Goal: Task Accomplishment & Management: Manage account settings

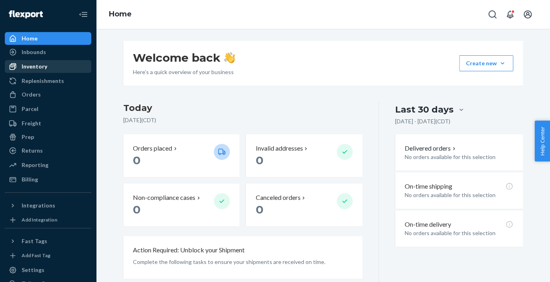
click at [44, 67] on div "Inventory" at bounding box center [35, 66] width 26 height 8
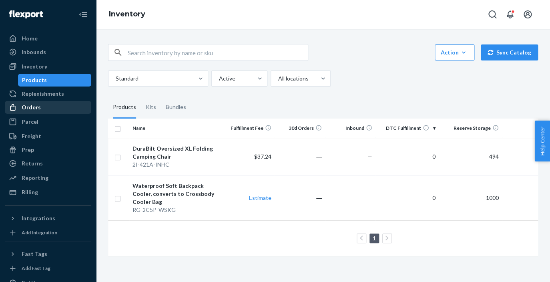
click at [31, 104] on div "Orders" at bounding box center [31, 107] width 19 height 8
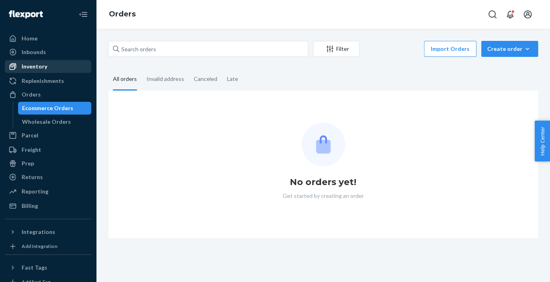
click at [33, 65] on div "Inventory" at bounding box center [35, 66] width 26 height 8
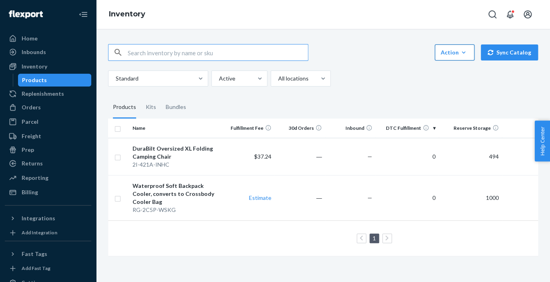
click at [461, 57] on button "Action Create product Create kit or bundle Bulk create products Bulk update pro…" at bounding box center [455, 52] width 40 height 16
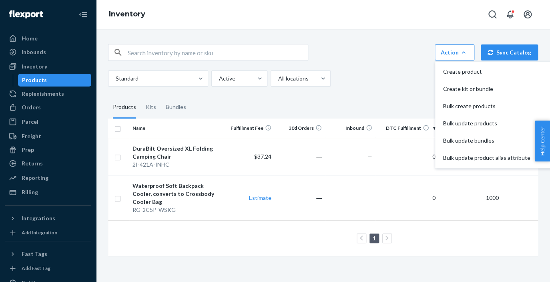
click at [387, 79] on div "Standard Active All locations" at bounding box center [320, 78] width 424 height 16
click at [39, 111] on div "Orders" at bounding box center [31, 107] width 19 height 8
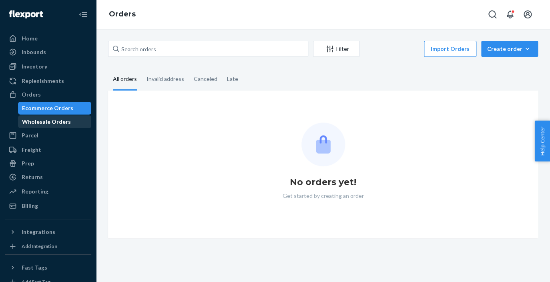
click at [60, 121] on div "Wholesale Orders" at bounding box center [46, 122] width 49 height 8
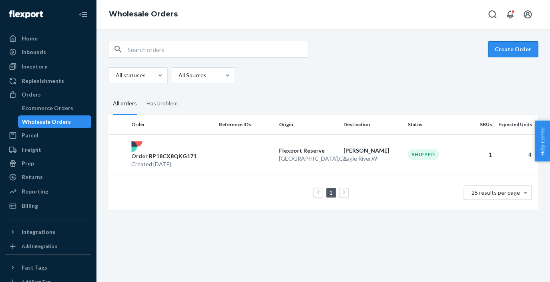
click at [518, 48] on button "Create Order" at bounding box center [513, 49] width 50 height 16
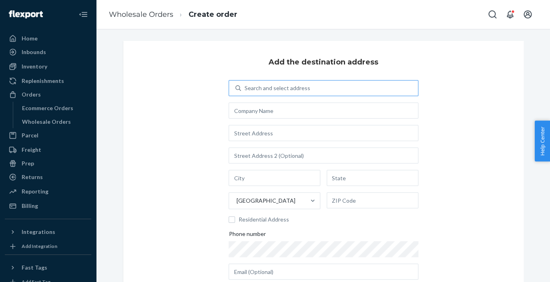
click at [333, 92] on div "Search and select address" at bounding box center [329, 88] width 177 height 14
click at [245, 92] on input "Search and select address" at bounding box center [244, 88] width 1 height 8
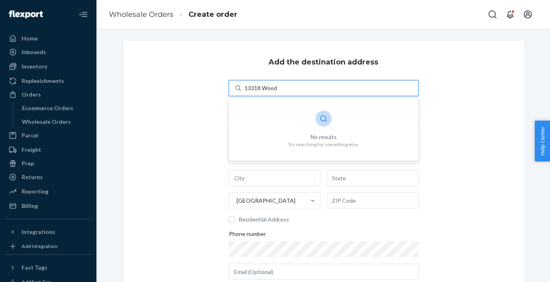
type input "13318 Wood"
click at [175, 113] on div "Add the destination address 0 results available for search term 13318 Wood. Use…" at bounding box center [323, 185] width 400 height 289
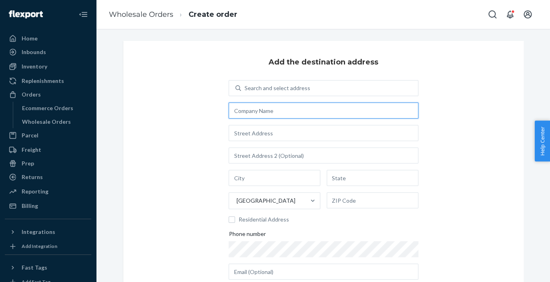
click at [263, 114] on input "text" at bounding box center [323, 110] width 189 height 16
type input "DuraBilt Outdoors"
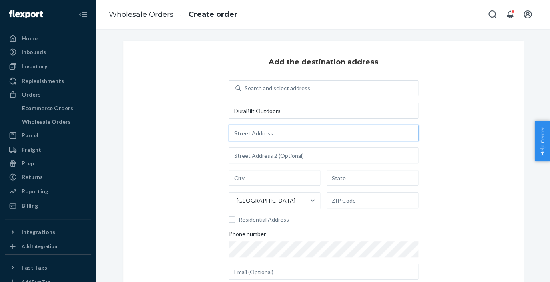
type input "[STREET_ADDRESS]"
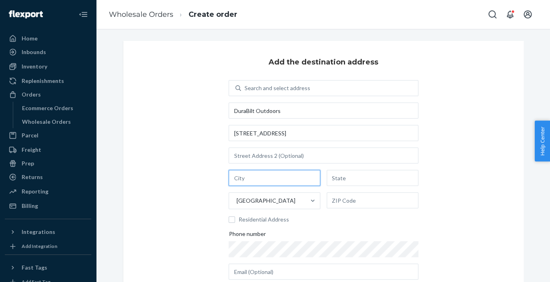
type input "Florssant"
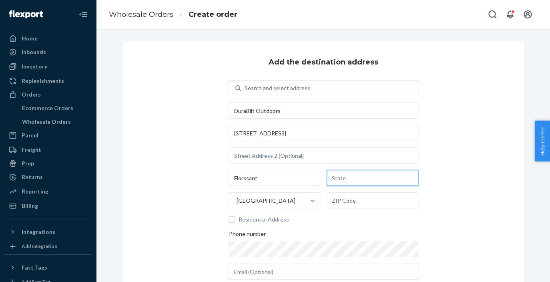
type input "MO"
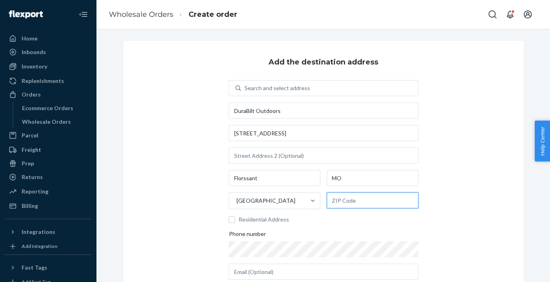
type input "63031"
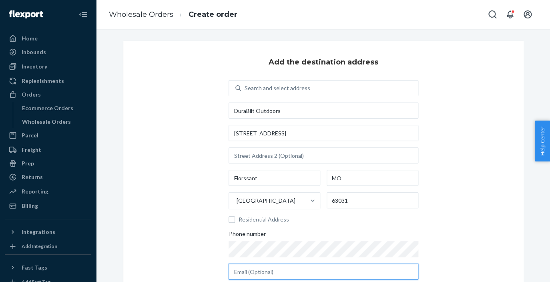
type input "[PERSON_NAME][EMAIL_ADDRESS][DOMAIN_NAME]"
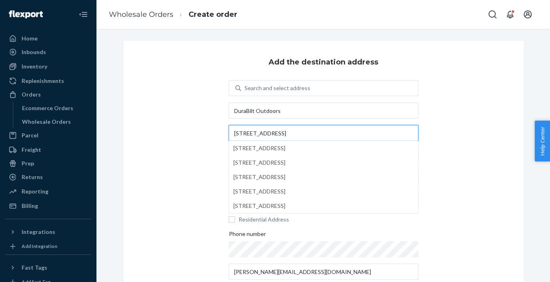
drag, startPoint x: 290, startPoint y: 136, endPoint x: 224, endPoint y: 133, distance: 66.1
click at [229, 133] on input "[STREET_ADDRESS]" at bounding box center [323, 133] width 189 height 16
type input "[STREET_ADDRESS]"
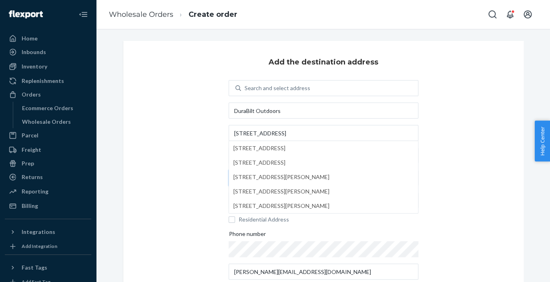
type input "Saint Louis"
type input "63141"
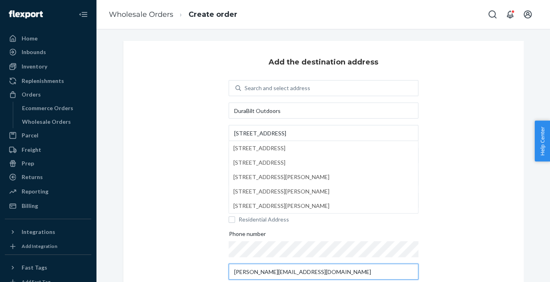
type input "[PERSON_NAME][EMAIL_ADDRESS][DOMAIN_NAME]"
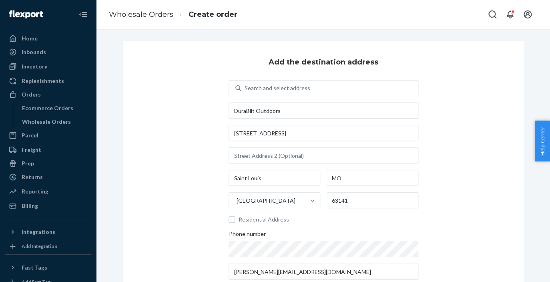
click at [152, 160] on div "Add the destination address Search and select address DuraBilt Outdoors [STREET…" at bounding box center [323, 185] width 400 height 289
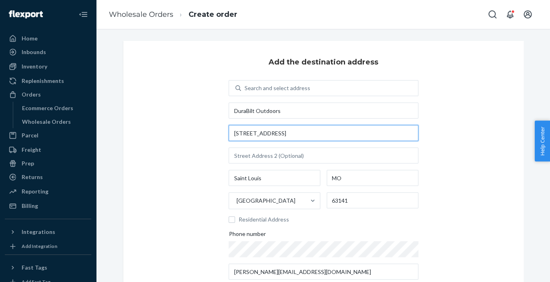
click at [302, 134] on input "[STREET_ADDRESS]" at bounding box center [323, 133] width 189 height 16
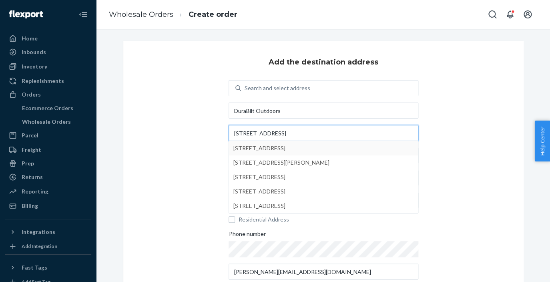
type input "[STREET_ADDRESS]"
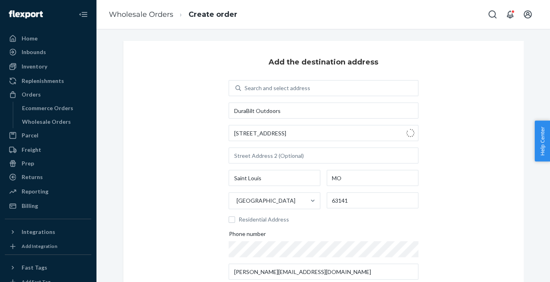
type input "[GEOGRAPHIC_DATA][PERSON_NAME]"
type input "[STREET_ADDRESS]"
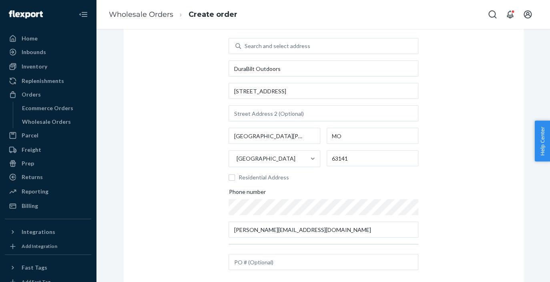
scroll to position [46, 0]
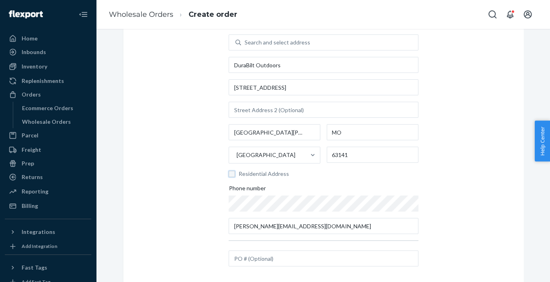
click at [233, 175] on input "Residential Address" at bounding box center [232, 174] width 6 height 6
checkbox input "true"
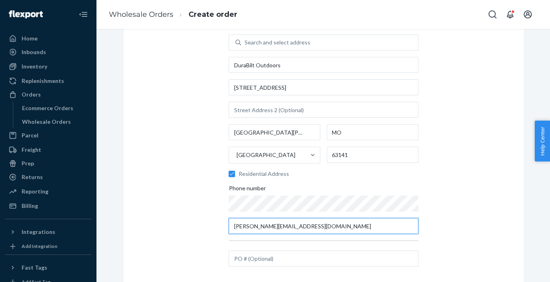
click at [319, 221] on input "[PERSON_NAME][EMAIL_ADDRESS][DOMAIN_NAME]" at bounding box center [323, 226] width 189 height 16
drag, startPoint x: 319, startPoint y: 222, endPoint x: 254, endPoint y: 225, distance: 65.7
click at [254, 225] on input "[PERSON_NAME][EMAIL_ADDRESS][DOMAIN_NAME]" at bounding box center [323, 226] width 189 height 16
type input "[PERSON_NAME][EMAIL_ADDRESS][DOMAIN_NAME]"
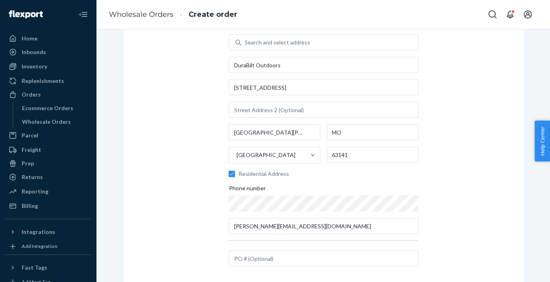
click at [462, 226] on div "Add the destination address Search and select address DuraBilt Outdoors [STREET…" at bounding box center [323, 139] width 400 height 289
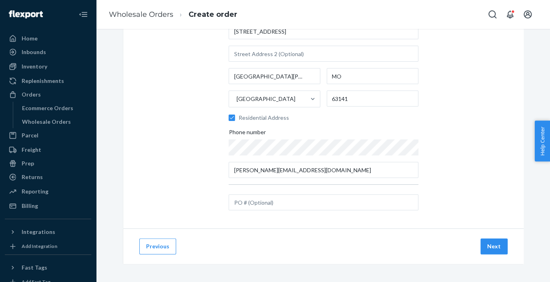
scroll to position [103, 0]
click at [488, 245] on button "Next" at bounding box center [493, 245] width 27 height 16
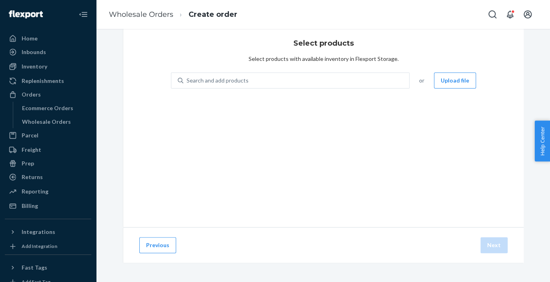
scroll to position [19, 0]
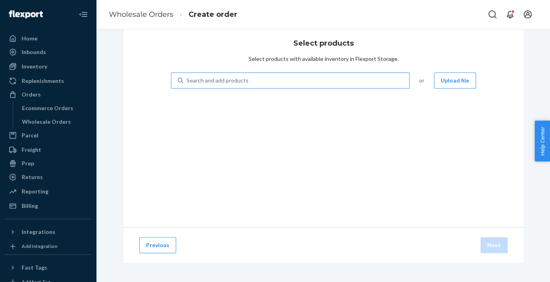
click at [391, 79] on div "Search and add products" at bounding box center [296, 80] width 226 height 14
click at [187, 79] on input "Search and add products" at bounding box center [187, 80] width 1 height 8
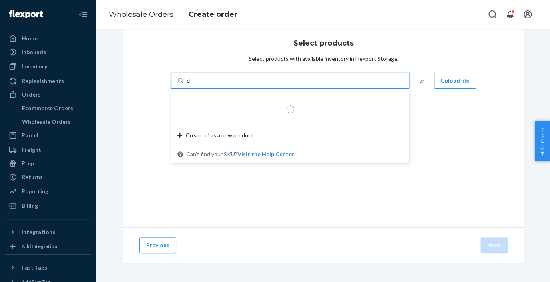
type input "cha"
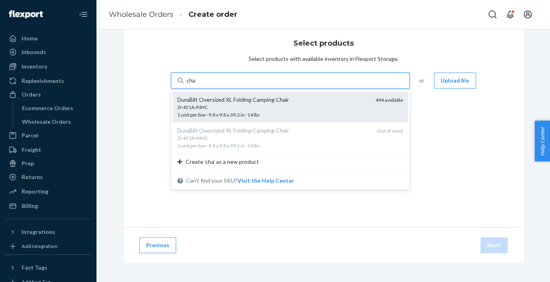
click at [347, 102] on div "DuraBilt Oversized XL Folding Camping Chair" at bounding box center [273, 100] width 192 height 8
click at [196, 84] on input "cha" at bounding box center [191, 80] width 9 height 8
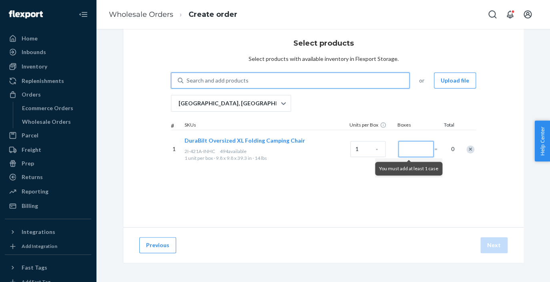
click at [403, 150] on input "Number of boxes" at bounding box center [415, 149] width 35 height 16
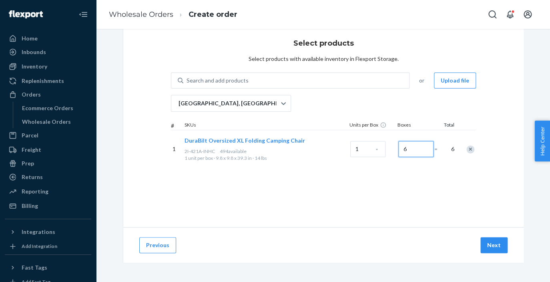
type input "6"
click at [437, 176] on div "Select products Select products with available inventory in Flexport Storage. S…" at bounding box center [323, 124] width 400 height 205
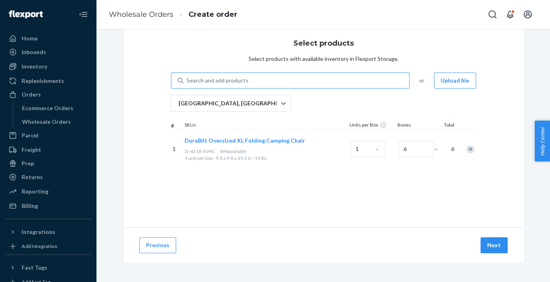
click at [337, 80] on div "Search and add products" at bounding box center [296, 80] width 226 height 14
click at [187, 80] on input "Search and add products" at bounding box center [187, 80] width 1 height 8
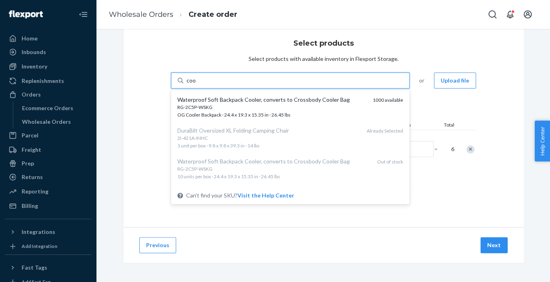
type input "cool"
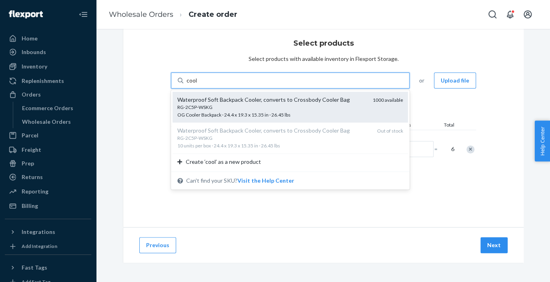
click at [301, 99] on div "Waterproof Soft Backpack Cooler, converts to Crossbody Cooler Bag" at bounding box center [271, 100] width 189 height 8
click at [198, 84] on input "cool" at bounding box center [192, 80] width 11 height 8
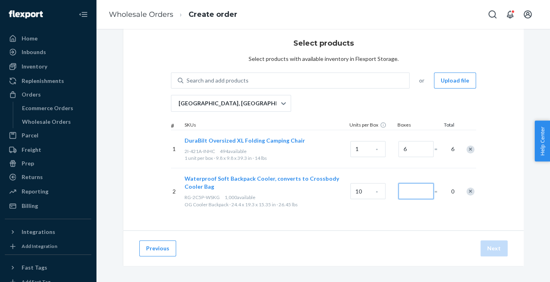
click at [415, 195] on input "Number of boxes" at bounding box center [415, 191] width 35 height 16
type input "2"
click at [418, 222] on div "Select products Select products with available inventory in Flexport Storage. S…" at bounding box center [323, 126] width 400 height 208
click at [499, 249] on button "Next" at bounding box center [493, 248] width 27 height 16
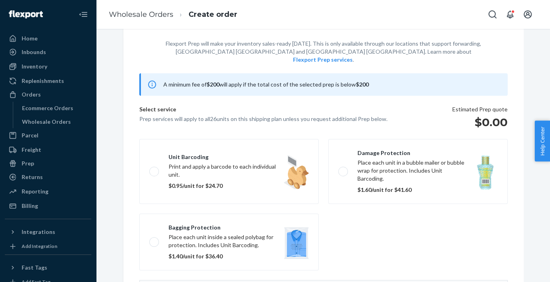
scroll to position [0, 0]
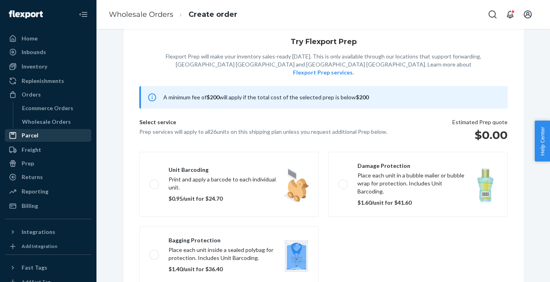
click at [31, 134] on div "Parcel" at bounding box center [30, 135] width 17 height 8
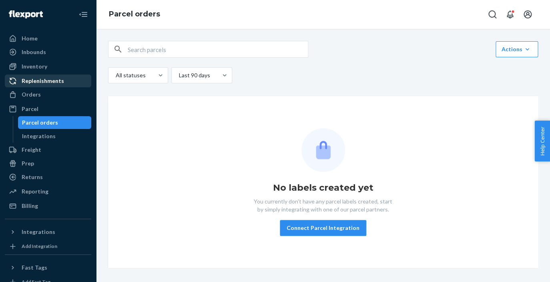
click at [40, 80] on div "Replenishments" at bounding box center [43, 81] width 42 height 8
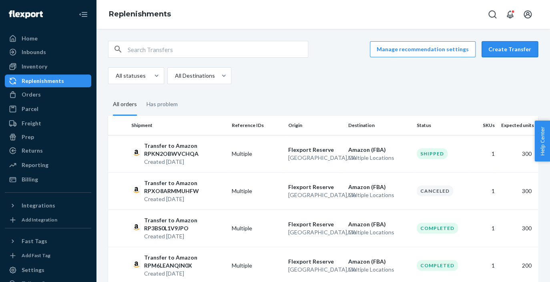
click at [508, 50] on button "Create Transfer" at bounding box center [510, 49] width 56 height 16
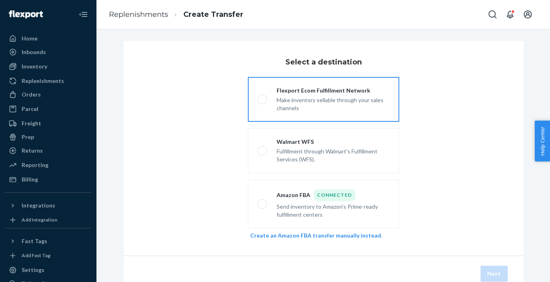
click at [369, 103] on div "Make inventory sellable through your sales channels" at bounding box center [333, 103] width 113 height 18
click at [263, 102] on input "Flexport Ecom Fulfillment Network Make inventory sellable through your sales ch…" at bounding box center [259, 99] width 5 height 5
radio input "true"
click at [494, 276] on button "Next" at bounding box center [493, 273] width 27 height 16
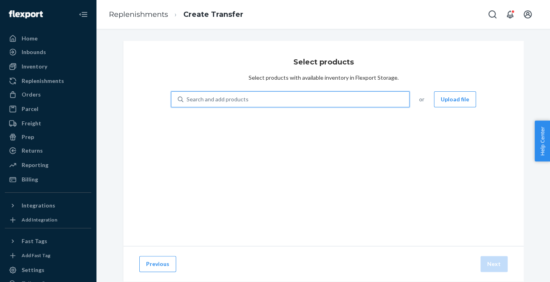
click at [352, 99] on div "Search and add products" at bounding box center [296, 99] width 226 height 14
click at [187, 99] on input "0 results available. Use Up and Down to choose options, press Enter to select t…" at bounding box center [187, 99] width 1 height 8
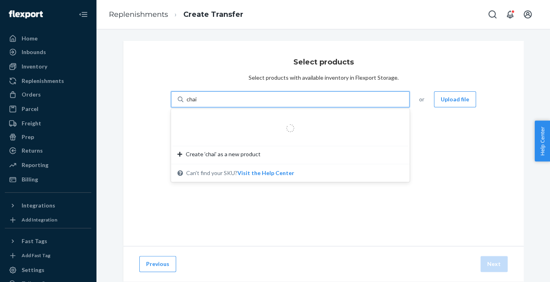
type input "chair"
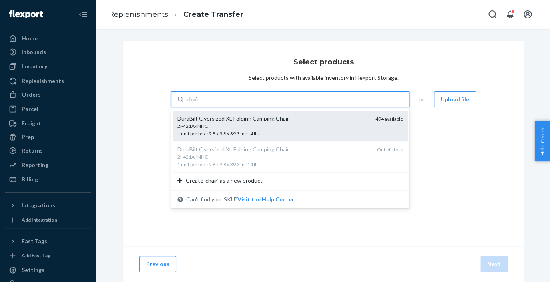
click at [346, 114] on div "DuraBilt Oversized XL Folding Camping Chair" at bounding box center [273, 118] width 192 height 8
click at [200, 103] on input "chair" at bounding box center [193, 99] width 13 height 8
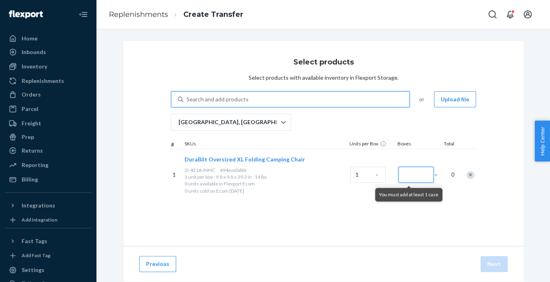
click at [405, 175] on input "Number of boxes" at bounding box center [415, 175] width 35 height 16
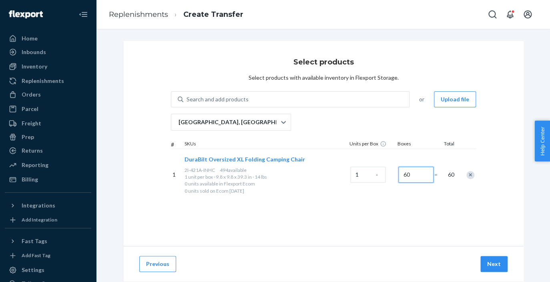
click at [418, 173] on input "60" at bounding box center [415, 175] width 35 height 16
type input "6"
click at [425, 201] on div "1 DuraBilt Oversized XL Folding Camping Chair 2I-421A-INHC 494 available 1 unit…" at bounding box center [323, 174] width 305 height 52
click at [255, 99] on div "Search and add products" at bounding box center [296, 99] width 226 height 14
click at [187, 99] on input "Search and add products" at bounding box center [187, 99] width 1 height 8
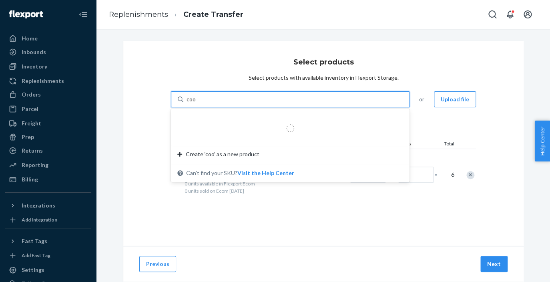
type input "cool"
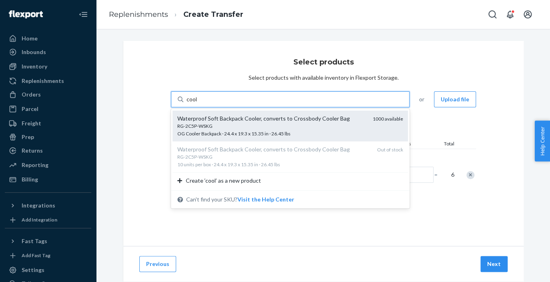
click at [253, 116] on div "Waterproof Soft Backpack Cooler, converts to Crossbody Cooler Bag" at bounding box center [271, 118] width 189 height 8
click at [198, 103] on input "cool" at bounding box center [192, 99] width 11 height 8
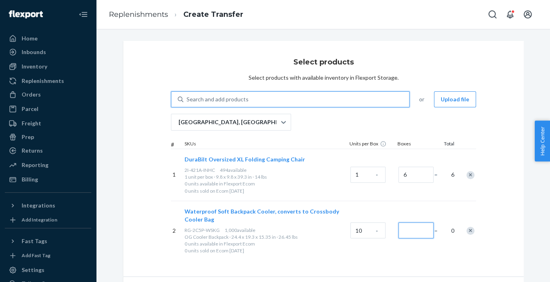
click at [415, 236] on input "Number of boxes" at bounding box center [415, 230] width 35 height 16
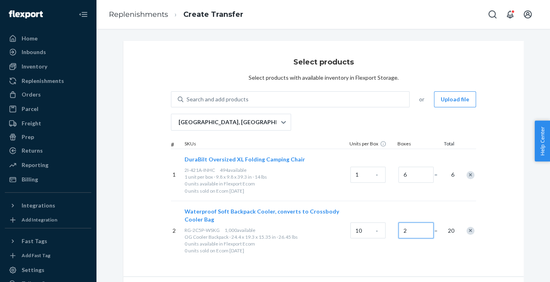
scroll to position [50, 0]
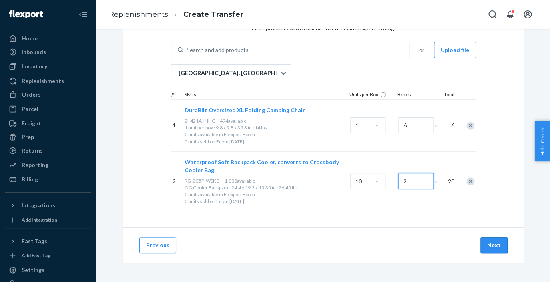
type input "2"
click at [492, 241] on button "Next" at bounding box center [493, 245] width 27 height 16
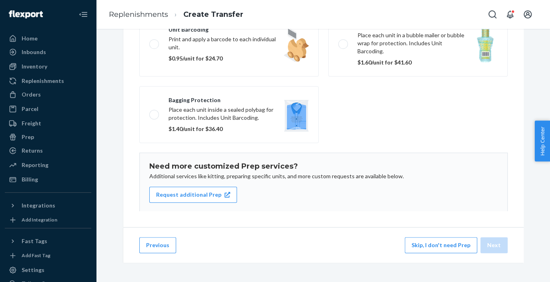
scroll to position [52, 0]
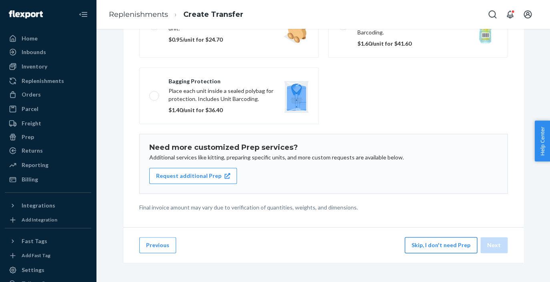
click at [440, 239] on button "Skip, I don't need Prep" at bounding box center [441, 245] width 72 height 16
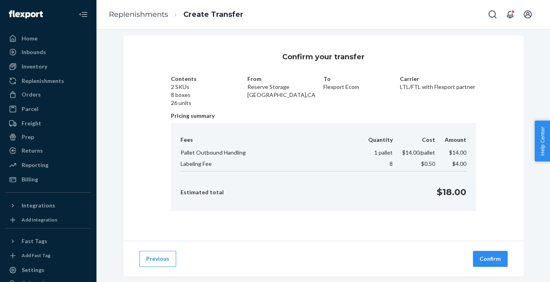
scroll to position [0, 0]
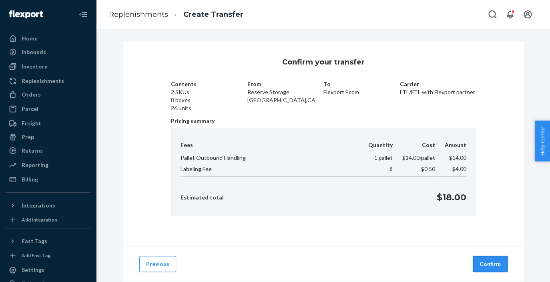
click at [494, 264] on button "Confirm" at bounding box center [490, 264] width 35 height 16
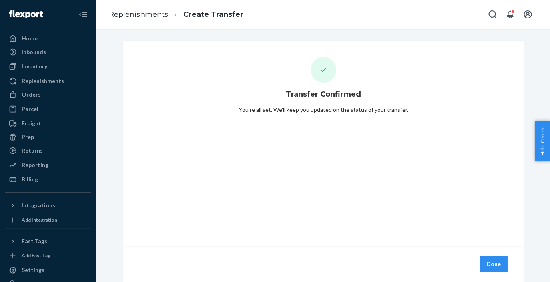
click at [494, 264] on button "Done" at bounding box center [494, 264] width 28 height 16
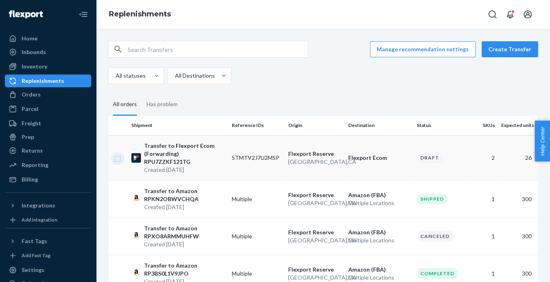
click at [118, 155] on input "checkbox" at bounding box center [117, 157] width 6 height 8
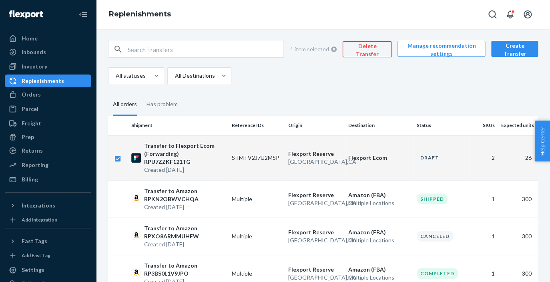
click at [365, 47] on button "Delete Transfer" at bounding box center [367, 49] width 49 height 16
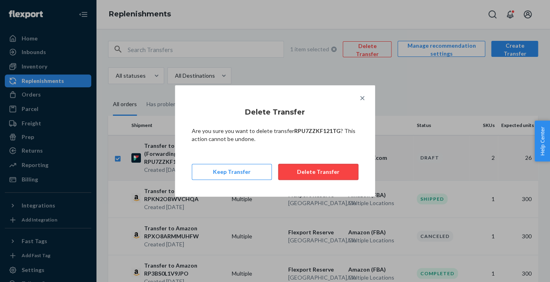
click at [320, 167] on button "Delete Transfer" at bounding box center [318, 172] width 80 height 16
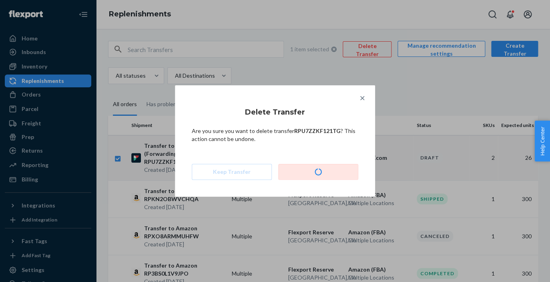
checkbox input "false"
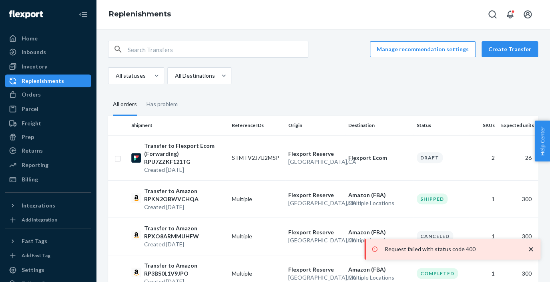
click at [320, 167] on td "[GEOGRAPHIC_DATA] [GEOGRAPHIC_DATA] , [GEOGRAPHIC_DATA]" at bounding box center [315, 157] width 60 height 45
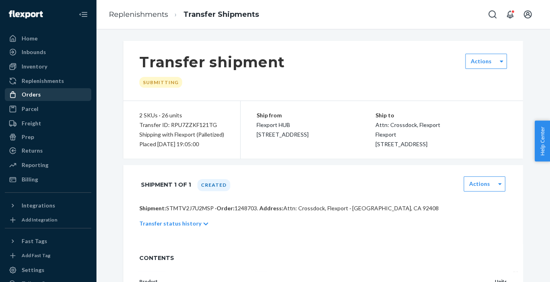
click at [40, 97] on div "Orders" at bounding box center [48, 94] width 85 height 11
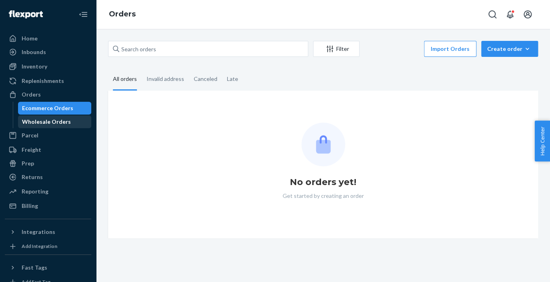
click at [35, 127] on div "Wholesale Orders" at bounding box center [55, 121] width 72 height 11
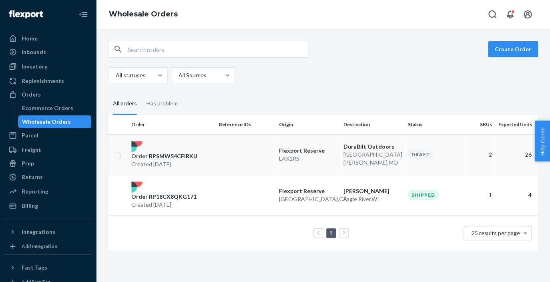
click at [114, 156] on td at bounding box center [118, 154] width 20 height 40
click at [122, 155] on td at bounding box center [118, 154] width 20 height 40
click at [121, 155] on input "checkbox" at bounding box center [117, 154] width 6 height 8
click at [293, 155] on p "LAX1RS" at bounding box center [308, 159] width 58 height 8
checkbox input "false"
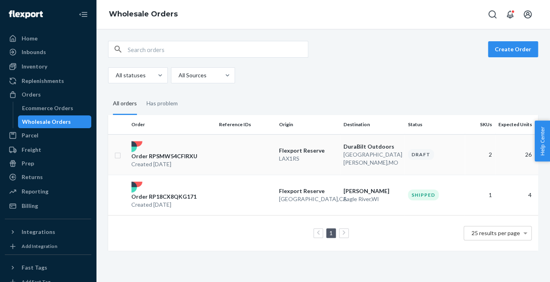
click at [293, 155] on p "LAX1RS" at bounding box center [308, 159] width 58 height 8
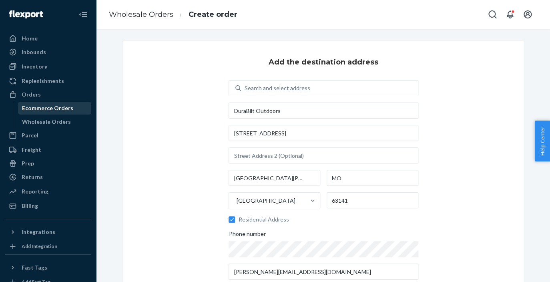
click at [47, 110] on div "Ecommerce Orders" at bounding box center [47, 108] width 51 height 8
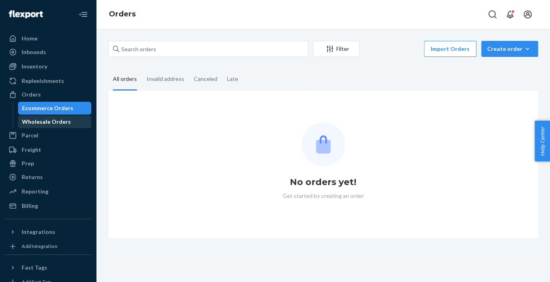
click at [44, 120] on div "Wholesale Orders" at bounding box center [46, 122] width 49 height 8
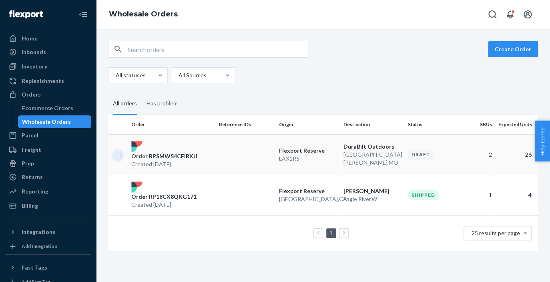
click at [118, 154] on input "checkbox" at bounding box center [117, 154] width 6 height 8
checkbox input "true"
click at [529, 48] on button "Create Order" at bounding box center [513, 49] width 50 height 16
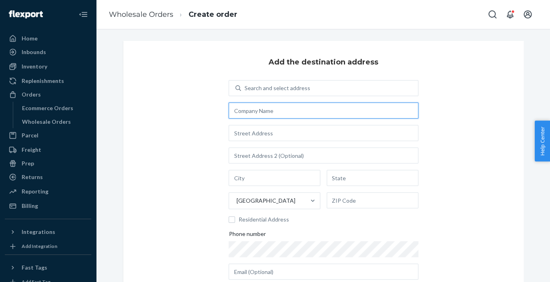
click at [307, 114] on input "text" at bounding box center [323, 110] width 189 height 16
type input "DuraBilt Outdoors"
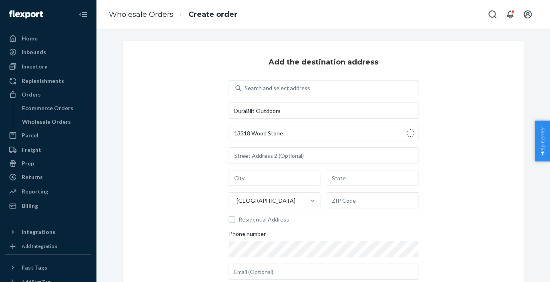
type input "[STREET_ADDRESS]"
type input "[GEOGRAPHIC_DATA][PERSON_NAME]"
type input "MO"
type input "63141"
click at [234, 221] on input "Residential Address" at bounding box center [232, 219] width 6 height 6
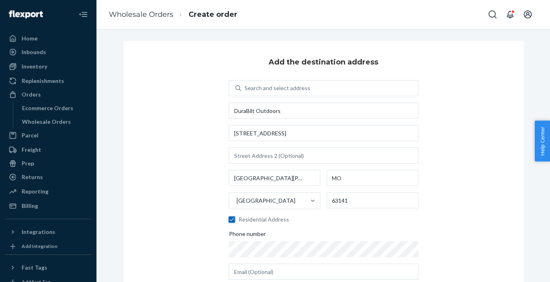
checkbox input "true"
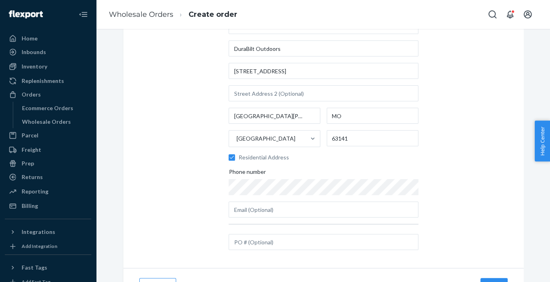
scroll to position [64, 0]
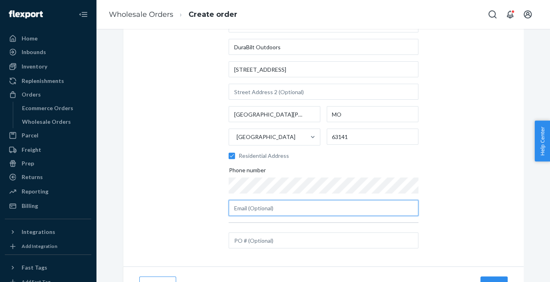
click at [293, 209] on input "text" at bounding box center [323, 208] width 189 height 16
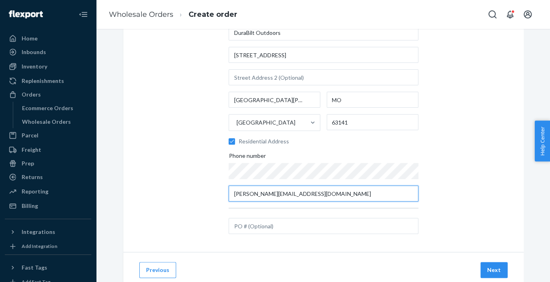
scroll to position [103, 0]
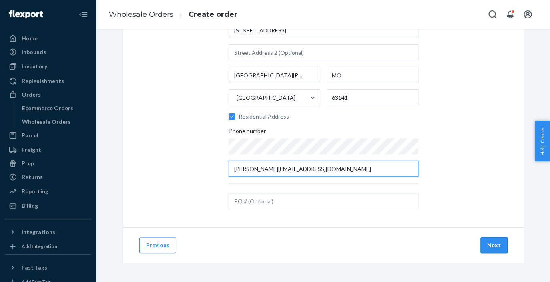
type input "[PERSON_NAME][EMAIL_ADDRESS][DOMAIN_NAME]"
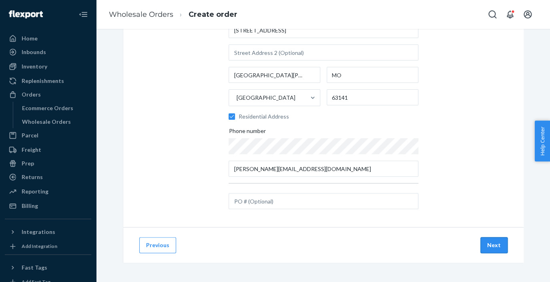
click at [493, 241] on button "Next" at bounding box center [493, 245] width 27 height 16
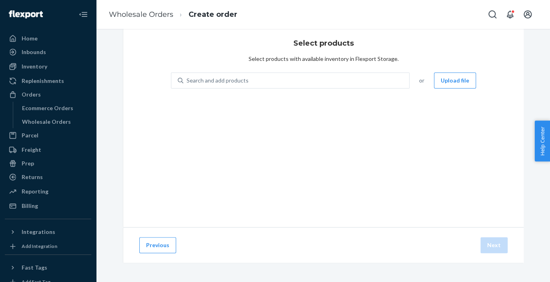
scroll to position [19, 0]
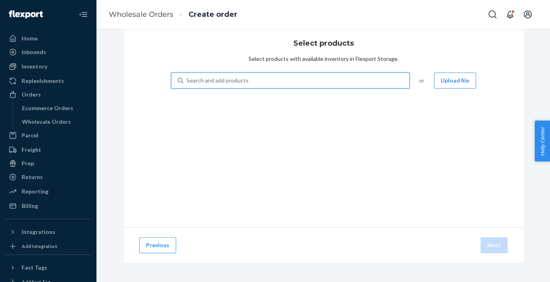
click at [324, 85] on div "Search and add products" at bounding box center [296, 80] width 226 height 14
click at [187, 84] on input "0 results available. Use Up and Down to choose options, press Enter to select t…" at bounding box center [187, 80] width 1 height 8
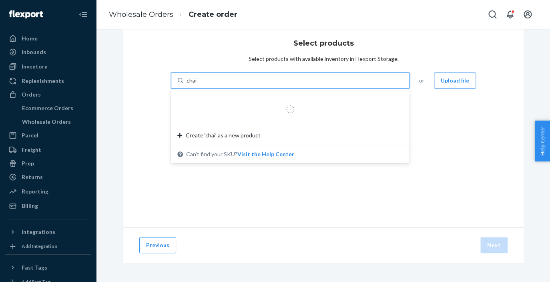
type input "chair"
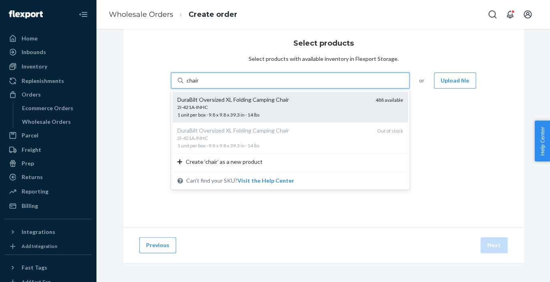
click at [312, 100] on div "DuraBilt Oversized XL Folding Camping Chair" at bounding box center [273, 100] width 192 height 8
click at [200, 84] on input "chair" at bounding box center [193, 80] width 13 height 8
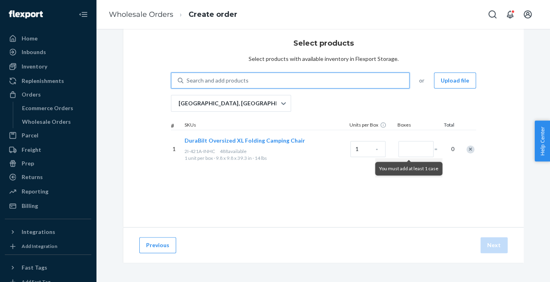
scroll to position [0, 0]
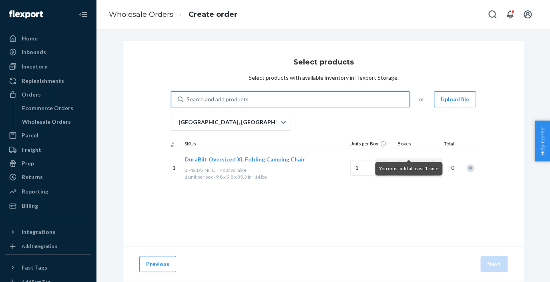
click at [142, 21] on ol "Wholesale Orders Create order" at bounding box center [172, 15] width 141 height 24
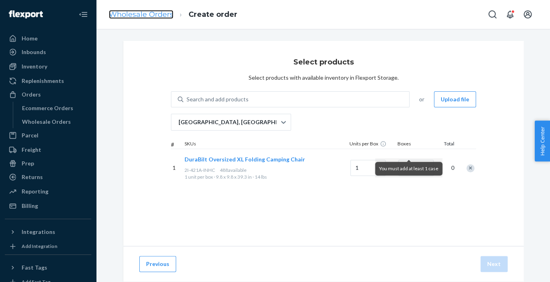
click at [141, 15] on link "Wholesale Orders" at bounding box center [141, 14] width 64 height 9
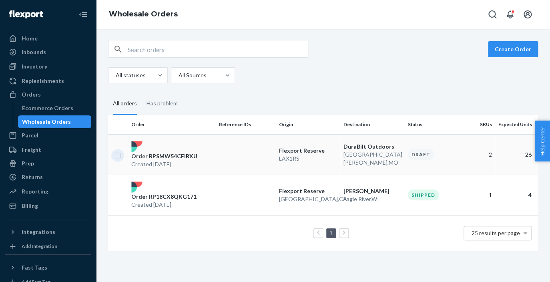
click at [119, 155] on input "checkbox" at bounding box center [117, 154] width 6 height 8
checkbox input "true"
click at [459, 47] on button "Delete Order" at bounding box center [457, 49] width 50 height 16
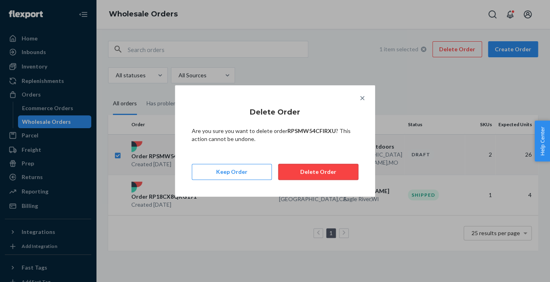
click at [333, 177] on button "Delete Order" at bounding box center [318, 172] width 80 height 16
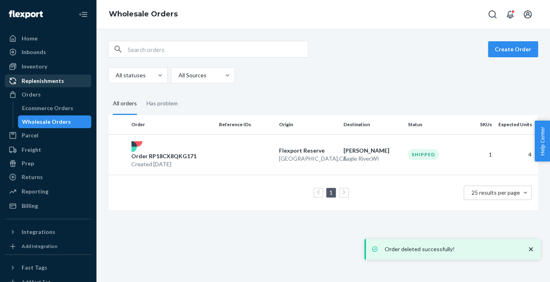
click at [45, 80] on div "Replenishments" at bounding box center [43, 81] width 42 height 8
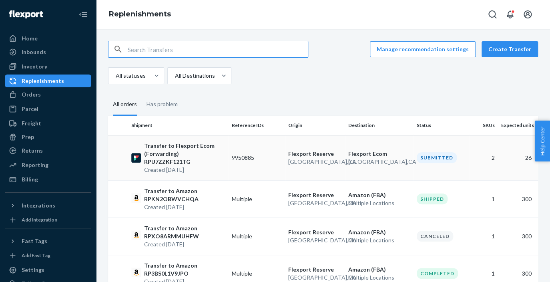
click at [125, 151] on td at bounding box center [118, 157] width 20 height 45
click at [184, 155] on p "Transfer to Flexport Ecom (Forwarding) RPU7ZZKF121TG" at bounding box center [184, 154] width 81 height 24
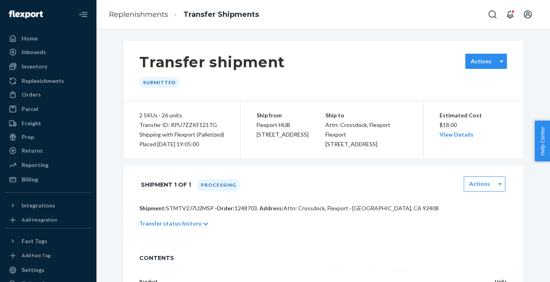
click at [496, 61] on div "Actions" at bounding box center [481, 61] width 31 height 8
click at [490, 84] on p "Cancel Transfer" at bounding box center [486, 83] width 32 height 16
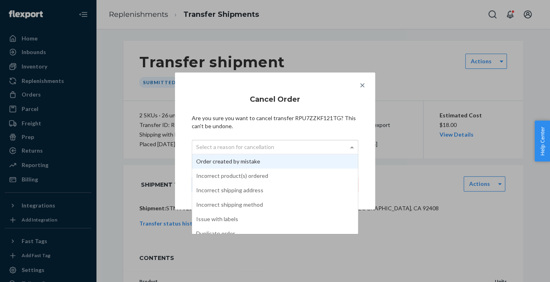
click at [323, 154] on div "Select a reason for cancellation" at bounding box center [275, 147] width 166 height 14
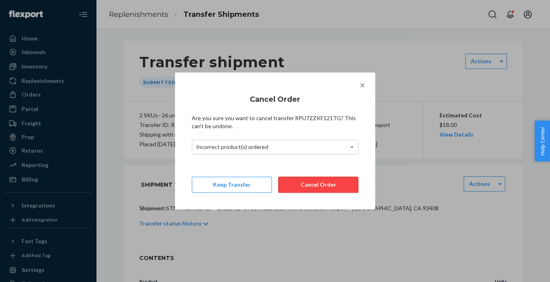
click at [317, 184] on button "Cancel Order" at bounding box center [318, 185] width 80 height 16
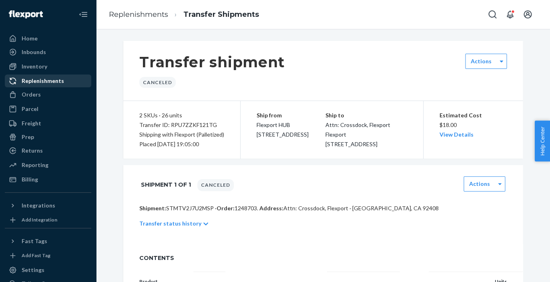
click at [51, 82] on div "Replenishments" at bounding box center [43, 81] width 42 height 8
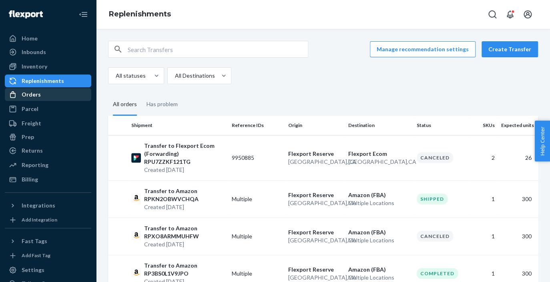
click at [46, 94] on div "Orders" at bounding box center [48, 94] width 85 height 11
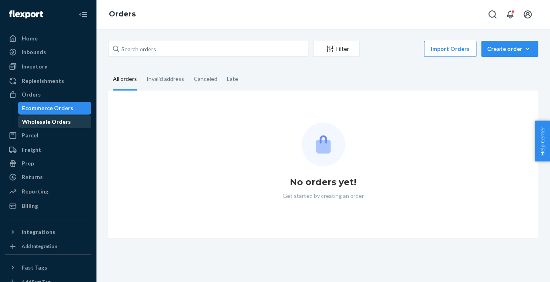
click at [46, 120] on div "Wholesale Orders" at bounding box center [46, 122] width 49 height 8
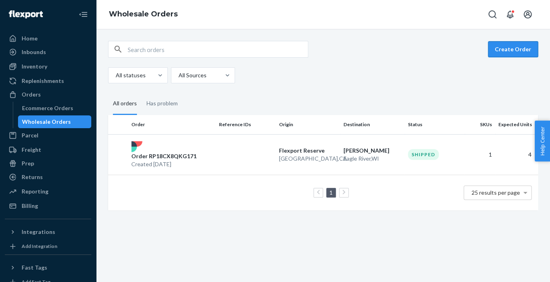
click at [503, 53] on button "Create Order" at bounding box center [513, 49] width 50 height 16
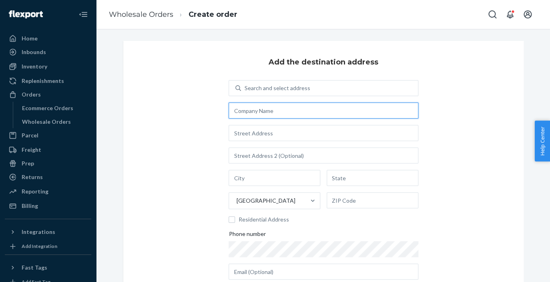
click at [315, 116] on input "text" at bounding box center [323, 110] width 189 height 16
type input "DuraBilt Outdoors"
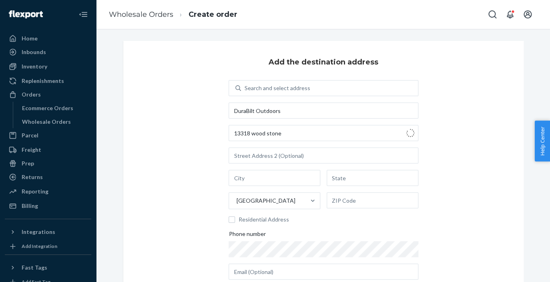
type input "[STREET_ADDRESS]"
type input "[GEOGRAPHIC_DATA][PERSON_NAME]"
type input "MO"
type input "63141"
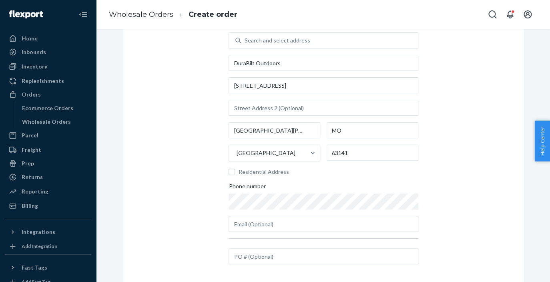
scroll to position [53, 0]
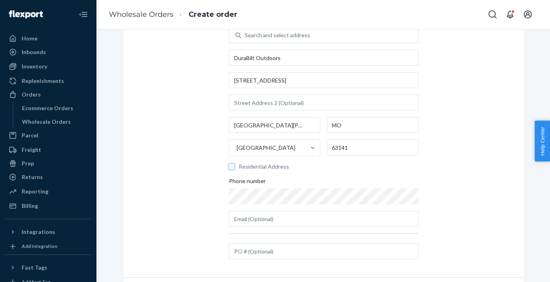
click at [233, 168] on input "Residential Address" at bounding box center [232, 166] width 6 height 6
checkbox input "true"
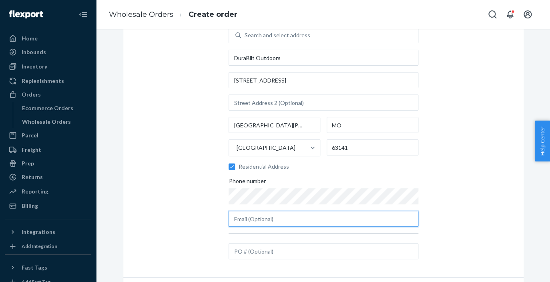
click at [285, 222] on input "text" at bounding box center [323, 219] width 189 height 16
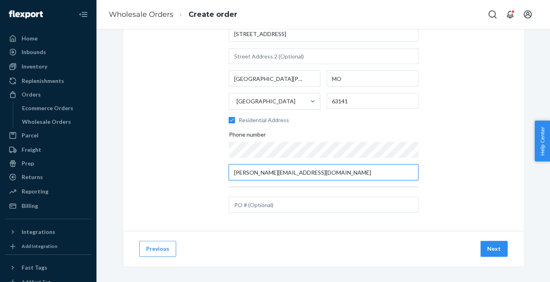
scroll to position [103, 0]
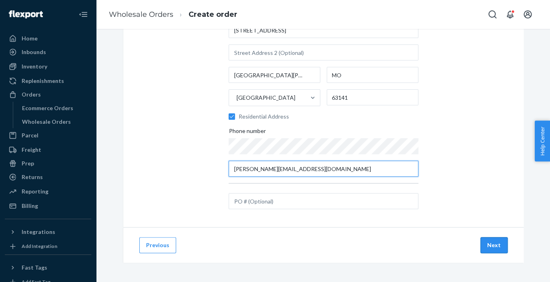
type input "[PERSON_NAME][EMAIL_ADDRESS][DOMAIN_NAME]"
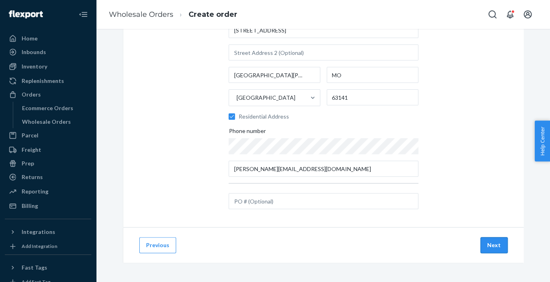
click at [497, 247] on button "Next" at bounding box center [493, 245] width 27 height 16
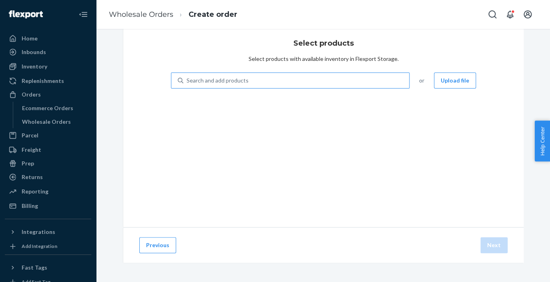
click at [338, 82] on div "Search and add products" at bounding box center [296, 80] width 226 height 14
click at [187, 82] on input "Search and add products" at bounding box center [187, 80] width 1 height 8
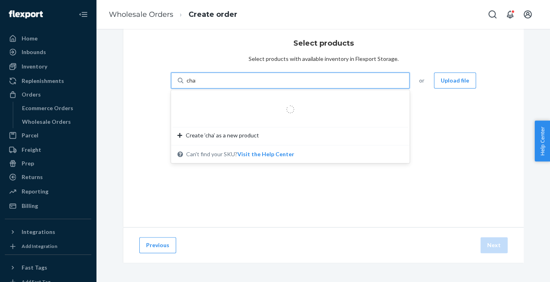
type input "chair"
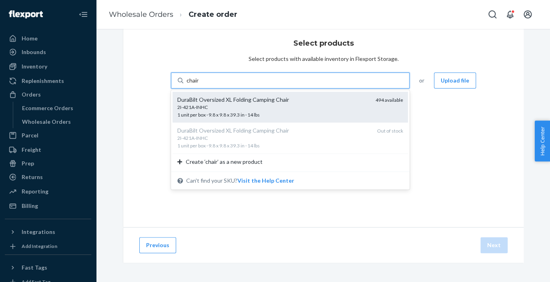
click at [319, 99] on div "DuraBilt Oversized XL Folding Camping Chair" at bounding box center [273, 100] width 192 height 8
click at [200, 84] on input "chair" at bounding box center [193, 80] width 13 height 8
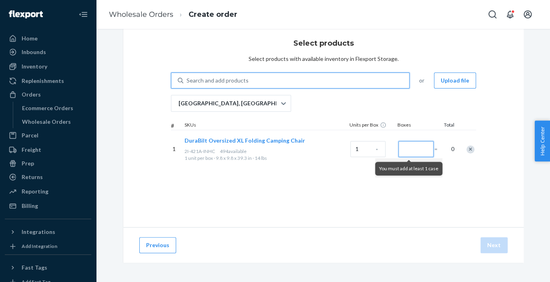
click at [427, 148] on input "Number of boxes" at bounding box center [415, 149] width 35 height 16
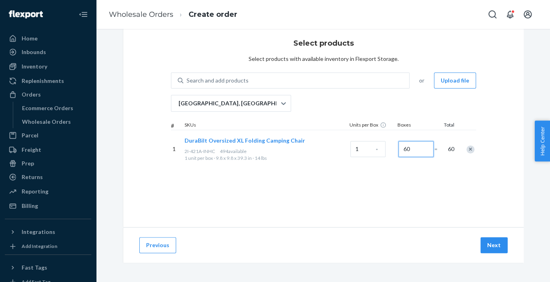
click at [421, 150] on input "60" at bounding box center [415, 149] width 35 height 16
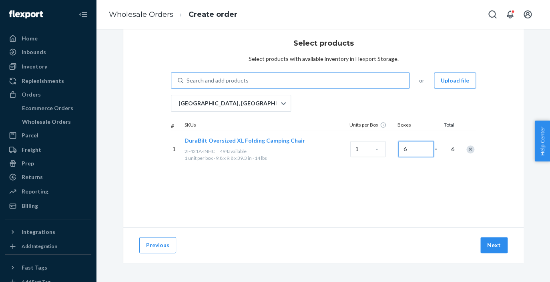
type input "6"
click at [306, 78] on div "Search and add products" at bounding box center [296, 80] width 226 height 14
click at [187, 78] on input "Search and add products" at bounding box center [187, 80] width 1 height 8
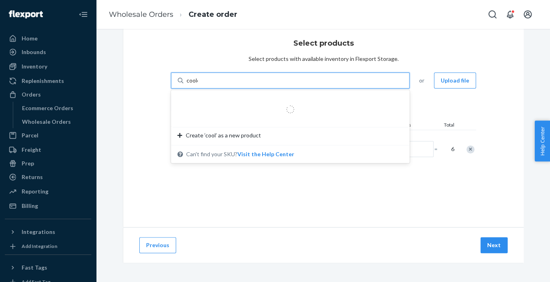
type input "cooler"
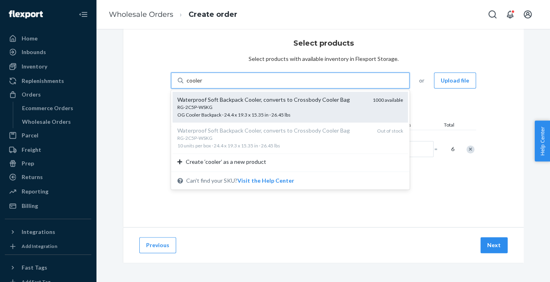
click at [289, 109] on div "RG-2C5P-WSKG" at bounding box center [271, 107] width 189 height 7
click at [203, 84] on input "cooler" at bounding box center [195, 80] width 16 height 8
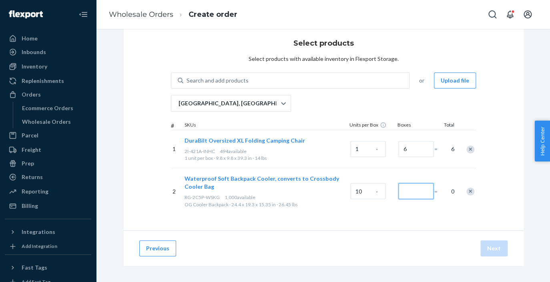
click at [411, 193] on input "Number of boxes" at bounding box center [415, 191] width 35 height 16
click at [422, 188] on input "30" at bounding box center [415, 191] width 35 height 16
type input "3"
click at [495, 249] on button "Next" at bounding box center [493, 248] width 27 height 16
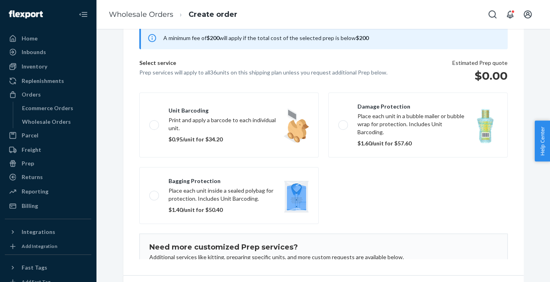
scroll to position [126, 0]
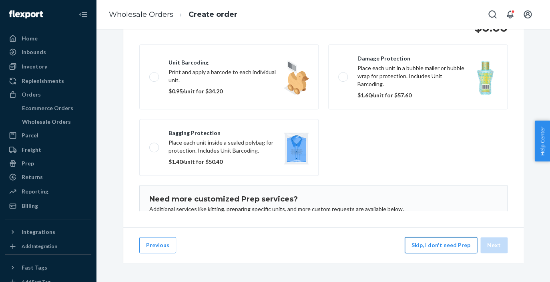
click at [443, 244] on button "Skip, I don't need Prep" at bounding box center [441, 245] width 72 height 16
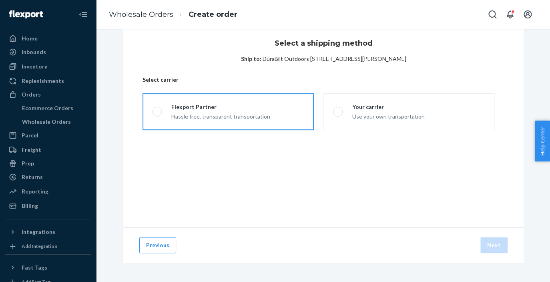
click at [271, 120] on label "Flexport Partner Hassle free, transparent transportation" at bounding box center [227, 111] width 171 height 37
click at [157, 114] on input "Flexport Partner Hassle free, transparent transportation" at bounding box center [154, 111] width 5 height 5
radio input "true"
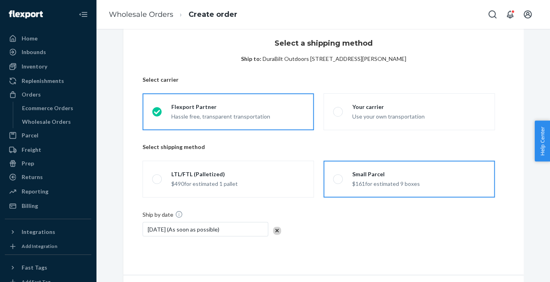
click at [334, 179] on span at bounding box center [338, 179] width 10 height 10
click at [334, 179] on input "Small Parcel $161 for estimated 9 boxes" at bounding box center [335, 179] width 5 height 5
radio input "true"
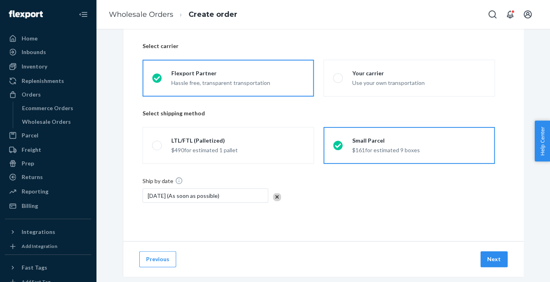
scroll to position [66, 0]
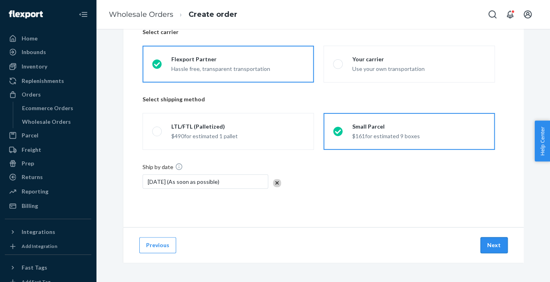
click at [489, 243] on button "Next" at bounding box center [493, 245] width 27 height 16
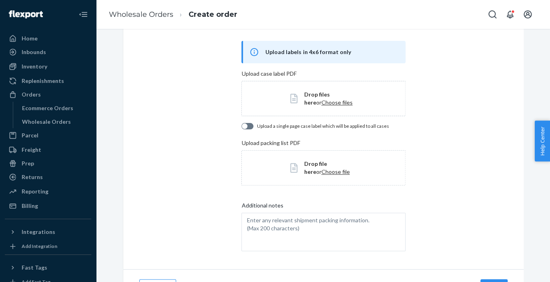
scroll to position [81, 0]
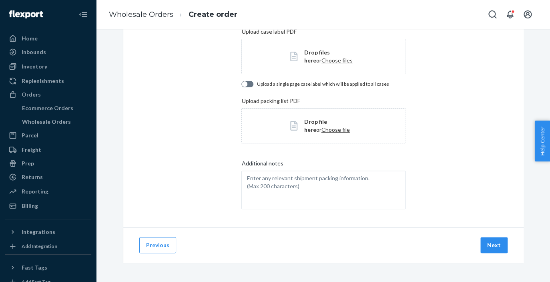
click at [487, 237] on div "Previous Next" at bounding box center [323, 245] width 400 height 36
click at [487, 242] on button "Next" at bounding box center [493, 245] width 27 height 16
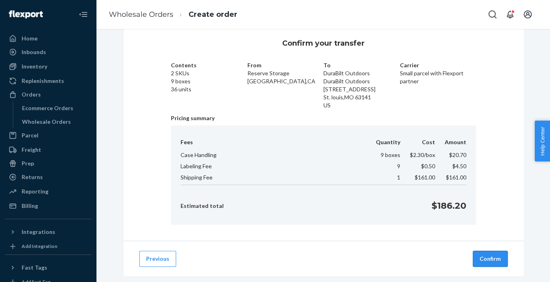
click at [495, 260] on button "Confirm" at bounding box center [490, 259] width 35 height 16
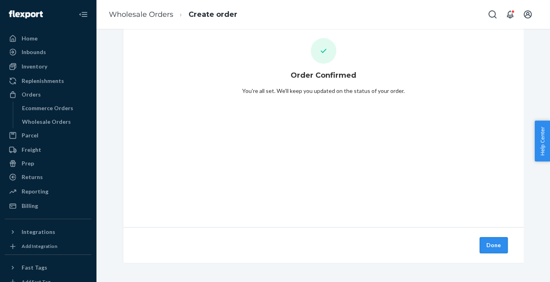
click at [494, 249] on button "Done" at bounding box center [494, 245] width 28 height 16
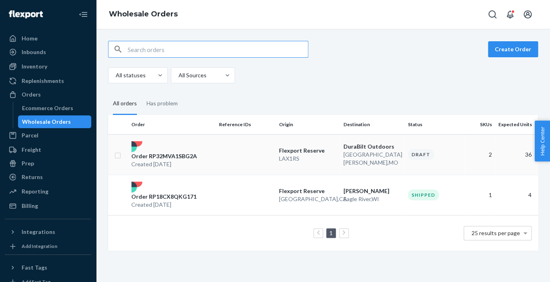
click at [122, 155] on td at bounding box center [118, 154] width 20 height 40
click at [120, 155] on input "checkbox" at bounding box center [117, 154] width 6 height 8
click at [190, 156] on p "Order RP32MVA1SBG2A" at bounding box center [164, 156] width 66 height 8
checkbox input "false"
click at [190, 156] on p "Order RP32MVA1SBG2A" at bounding box center [164, 156] width 66 height 8
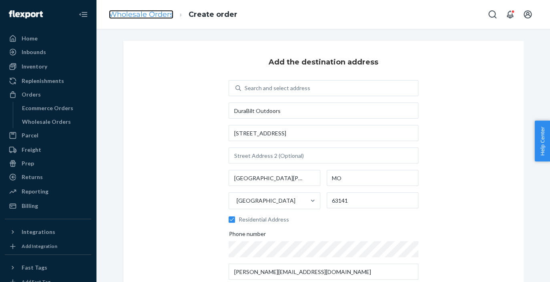
click at [154, 19] on link "Wholesale Orders" at bounding box center [141, 14] width 64 height 9
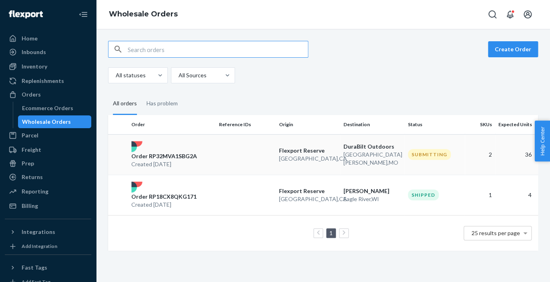
click at [319, 152] on p "Flexport Reserve" at bounding box center [308, 150] width 58 height 8
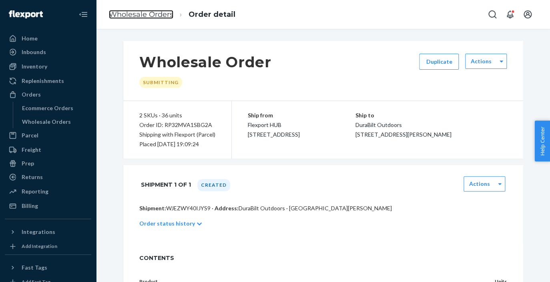
click at [148, 12] on link "Wholesale Orders" at bounding box center [141, 14] width 64 height 9
